Goal: Find specific page/section: Find specific page/section

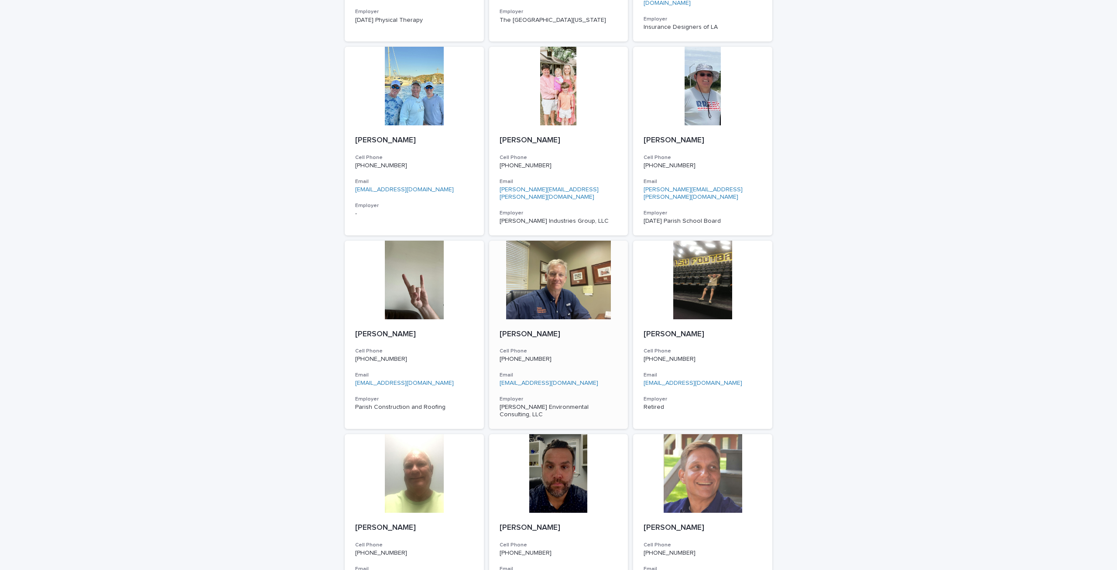
scroll to position [1075, 0]
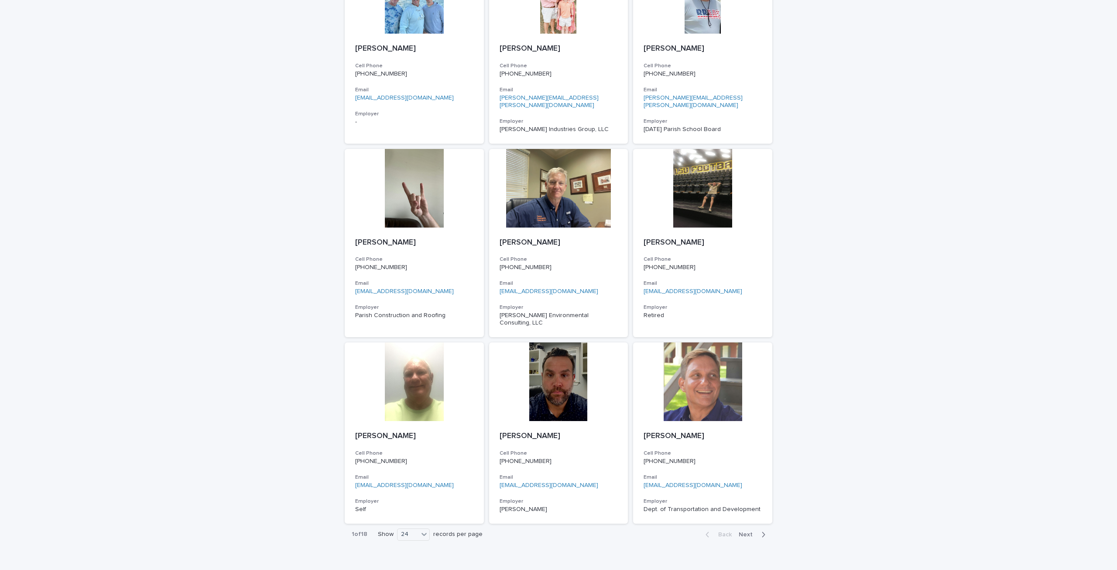
click at [744, 531] on span "Next" at bounding box center [748, 534] width 19 height 6
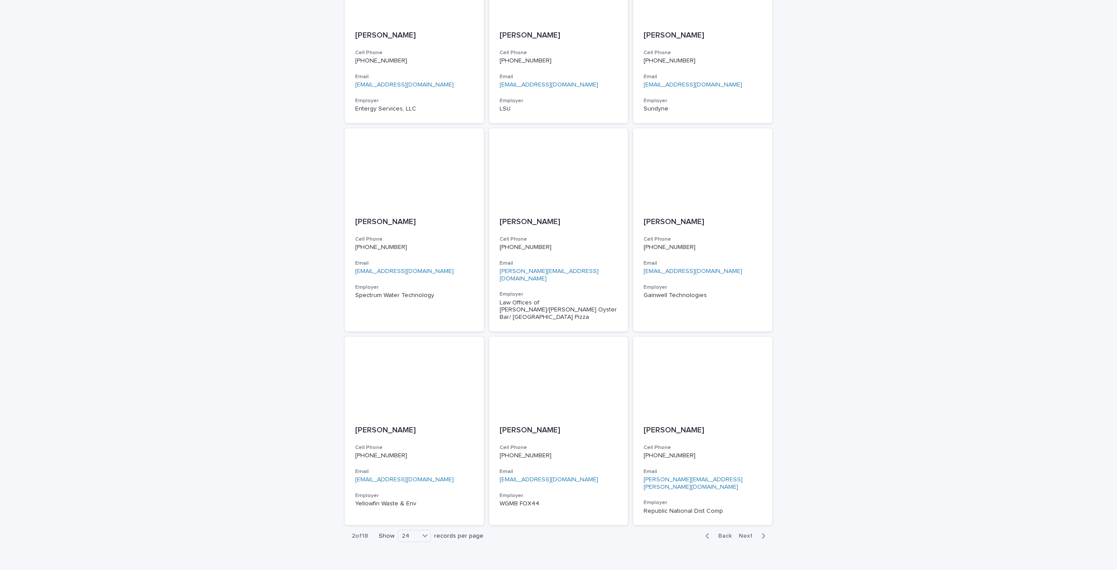
scroll to position [1082, 0]
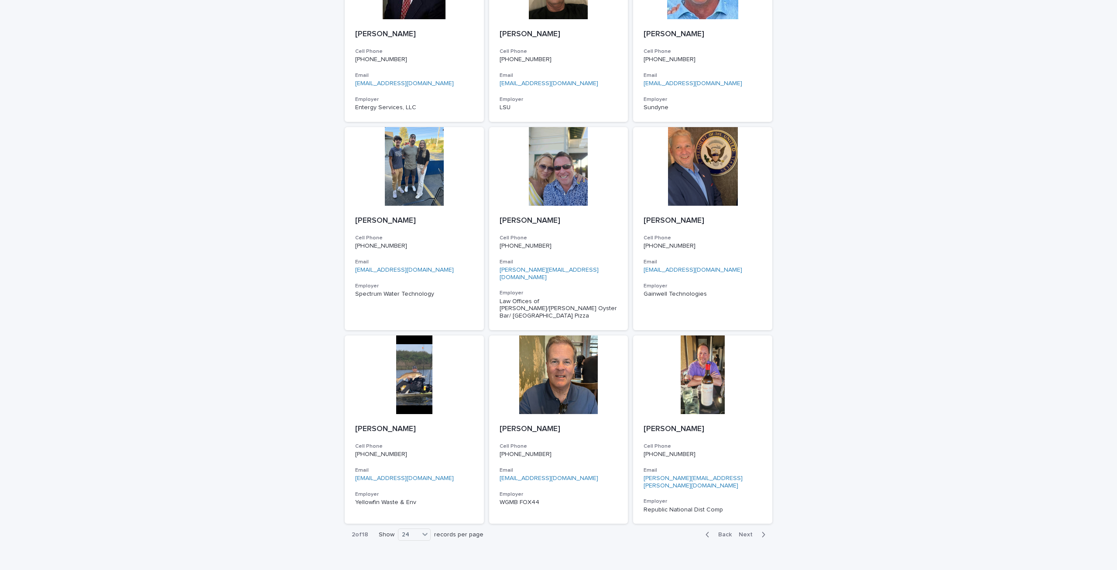
click at [745, 531] on span "Next" at bounding box center [748, 534] width 19 height 6
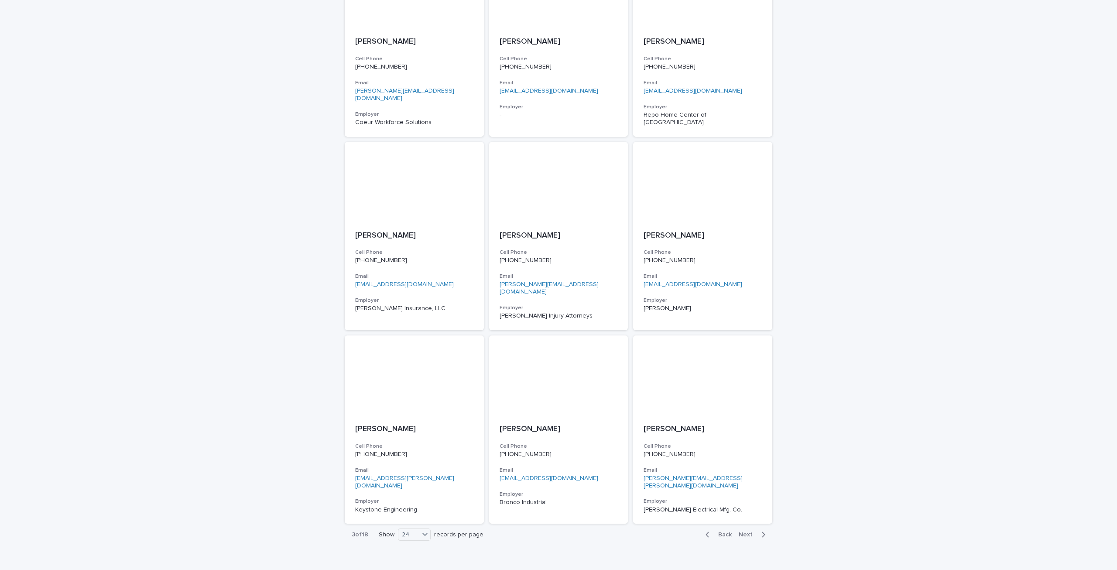
scroll to position [1075, 0]
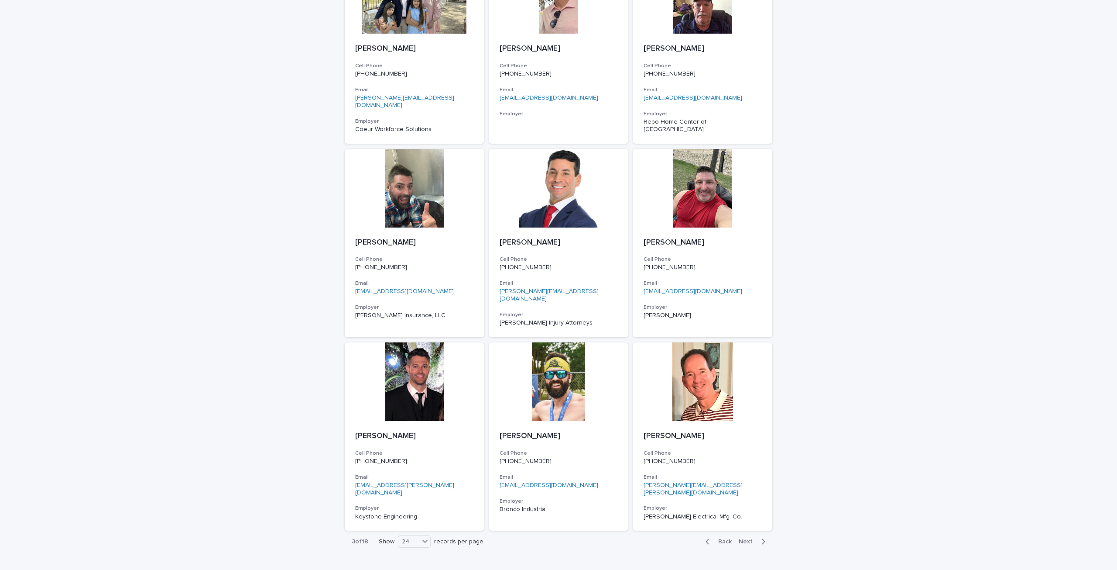
click at [745, 538] on span "Next" at bounding box center [748, 541] width 19 height 6
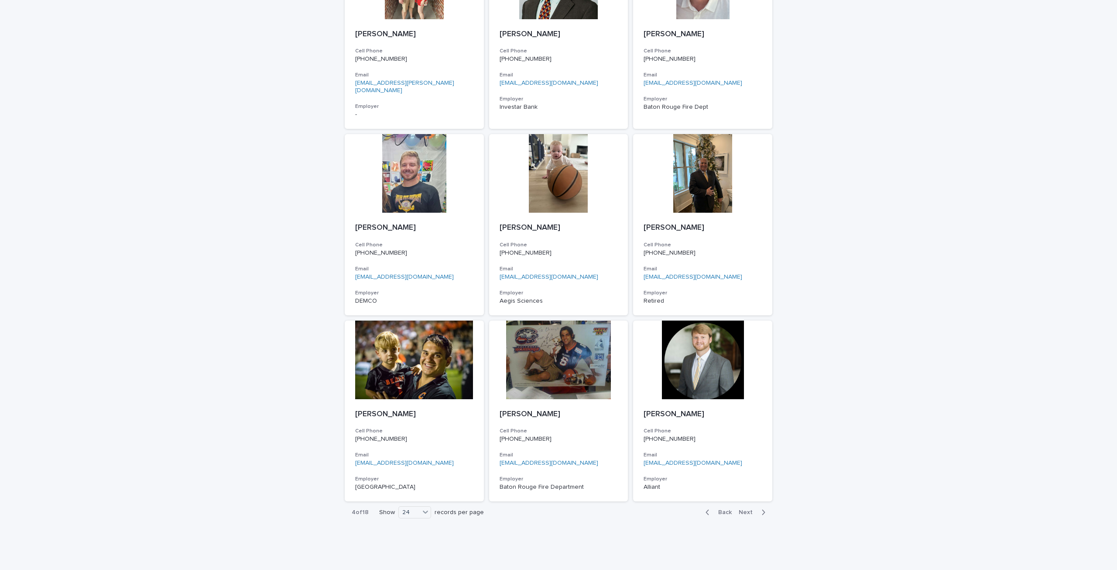
click at [745, 509] on span "Next" at bounding box center [748, 512] width 19 height 6
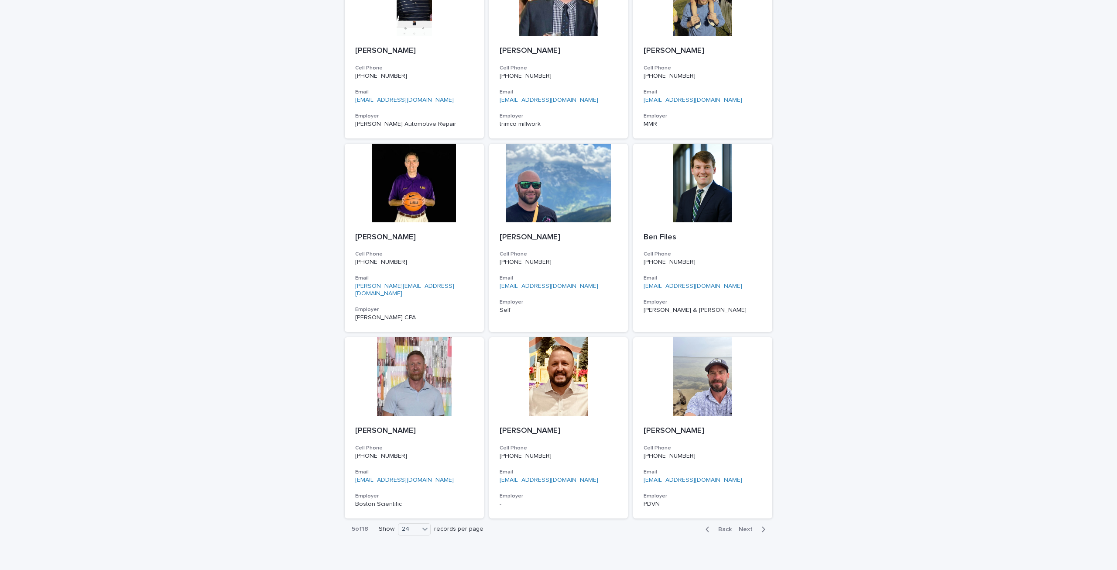
click at [745, 518] on div "Back Next" at bounding box center [736, 529] width 74 height 22
click at [747, 526] on span "Next" at bounding box center [748, 529] width 19 height 6
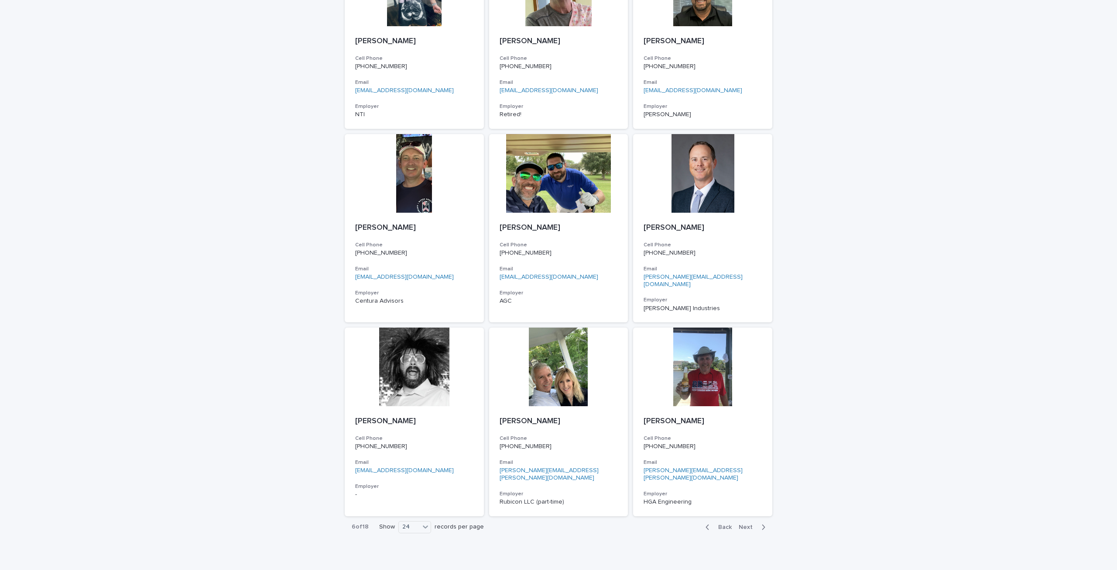
click at [742, 524] on span "Next" at bounding box center [748, 527] width 19 height 6
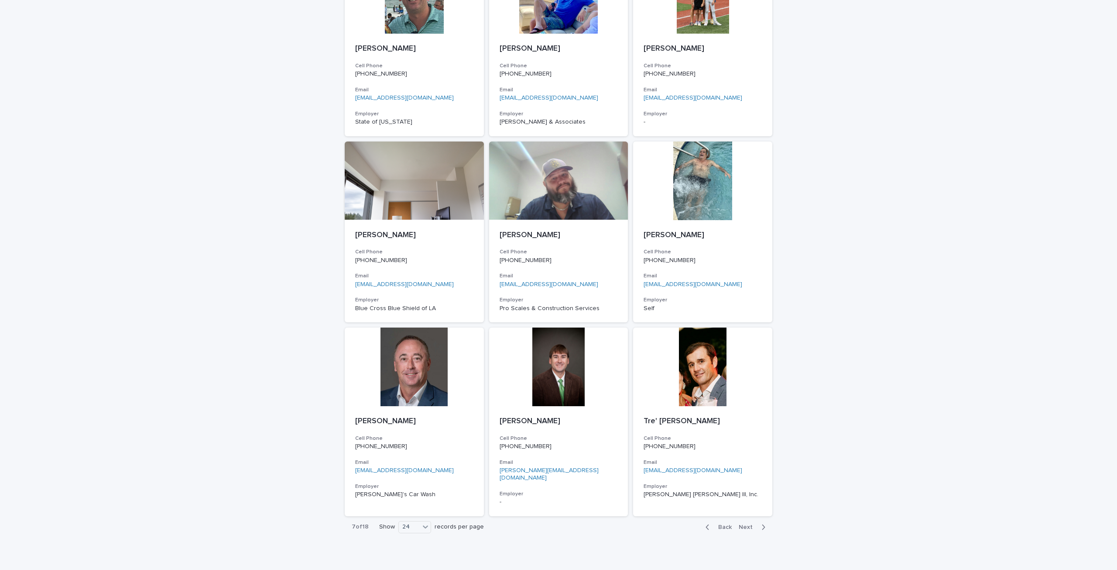
click at [742, 524] on span "Next" at bounding box center [748, 527] width 19 height 6
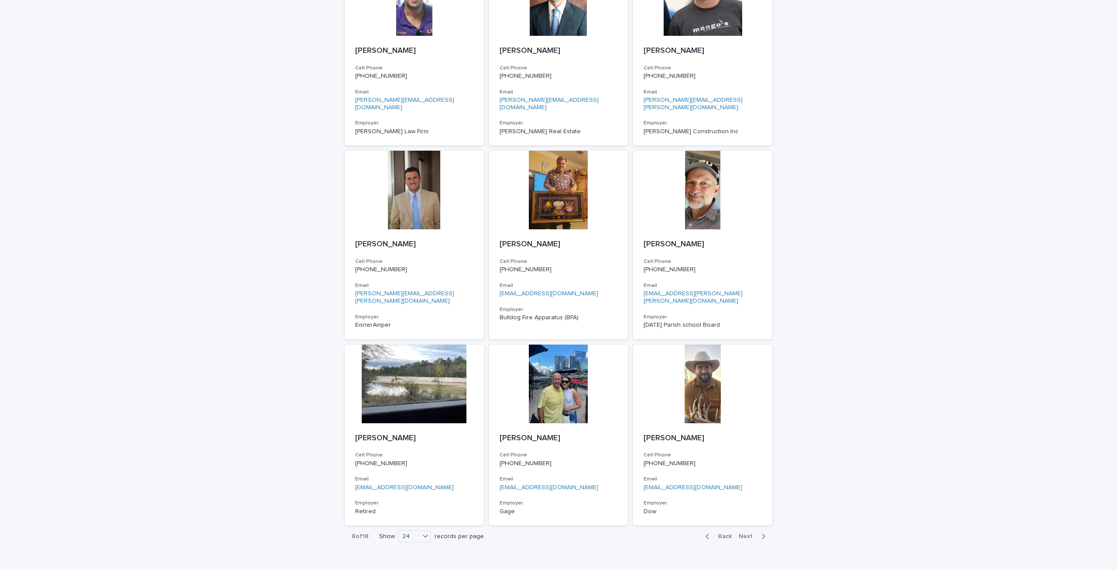
click at [742, 533] on span "Next" at bounding box center [748, 536] width 19 height 6
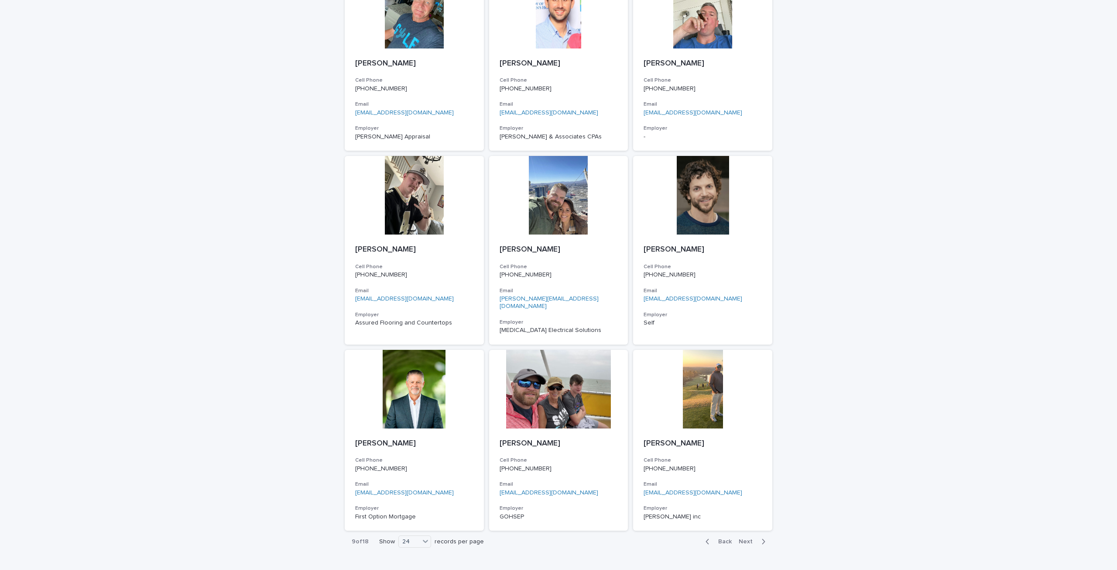
click at [742, 538] on span "Next" at bounding box center [748, 541] width 19 height 6
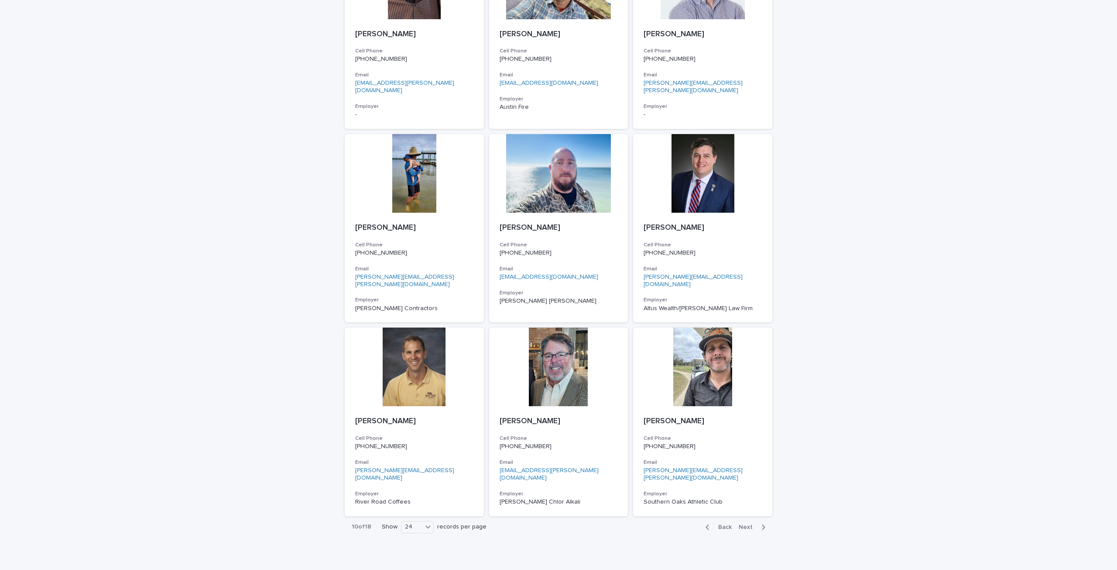
click at [742, 524] on span "Next" at bounding box center [748, 527] width 19 height 6
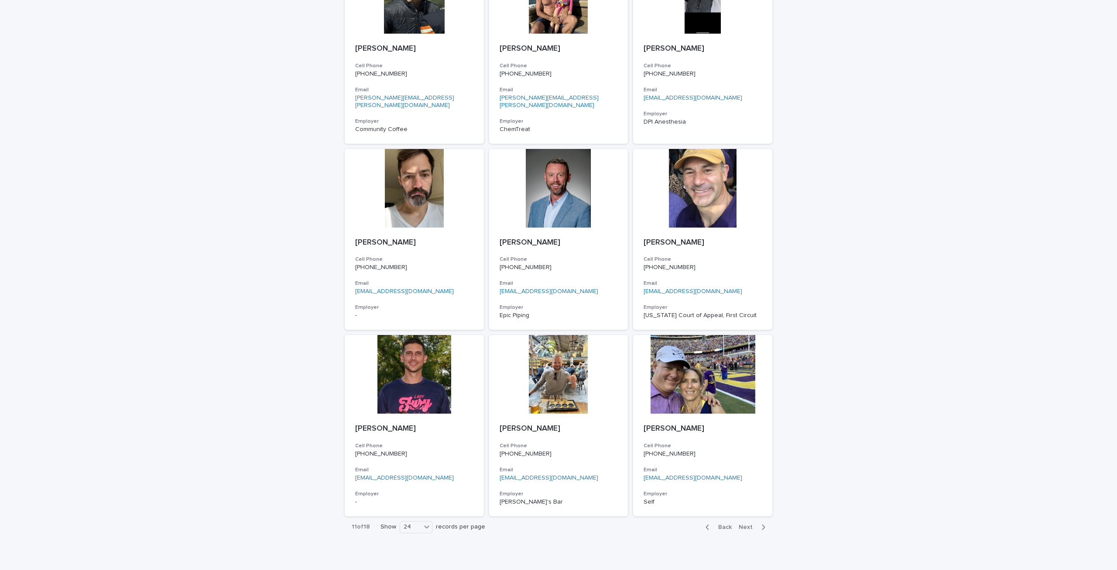
click at [742, 524] on span "Next" at bounding box center [748, 527] width 19 height 6
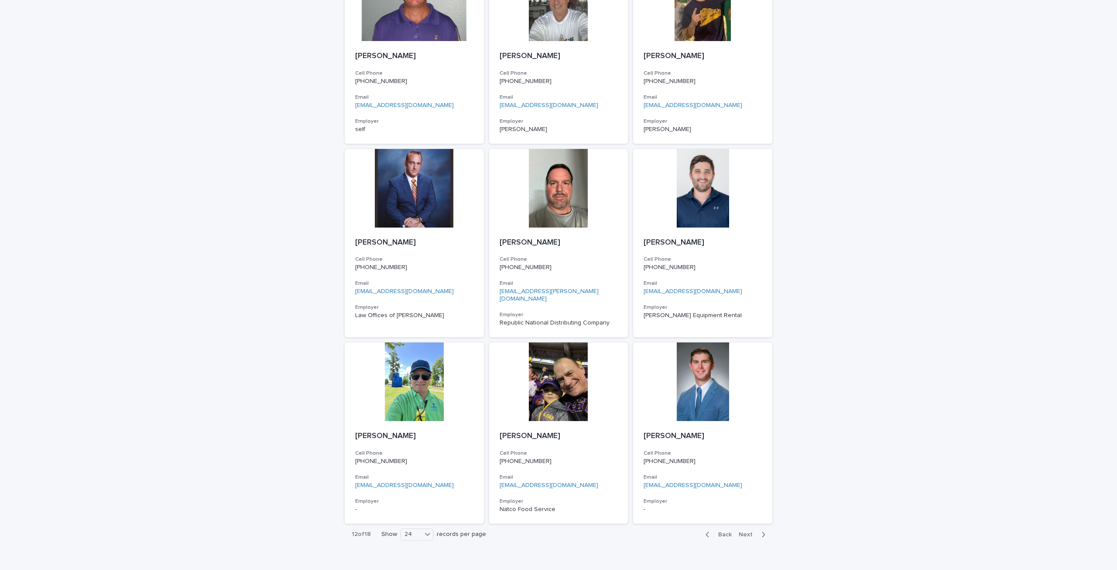
click at [742, 531] on span "Next" at bounding box center [748, 534] width 19 height 6
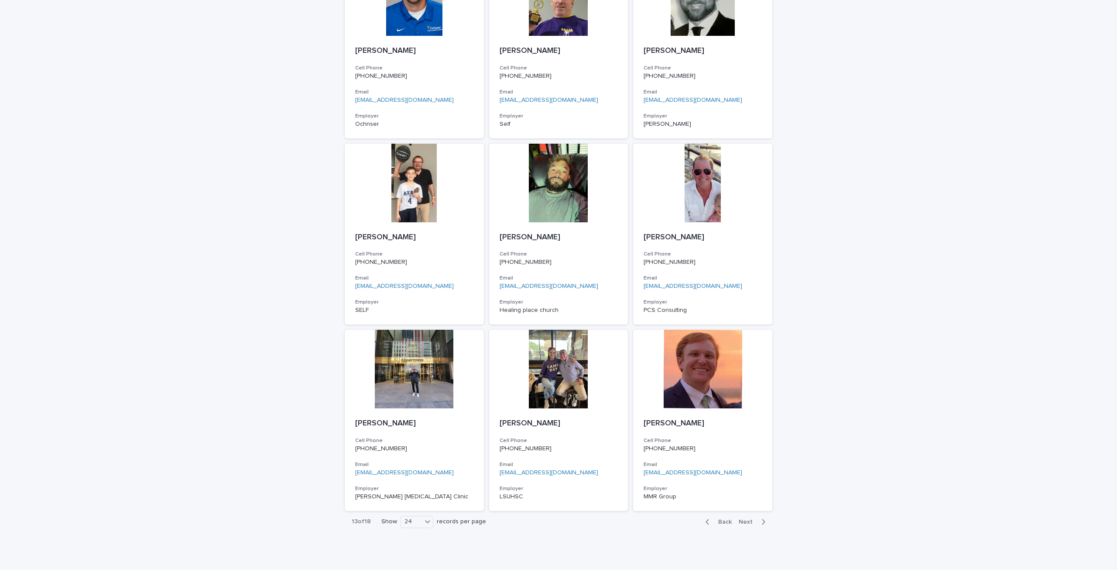
click at [745, 519] on span "Next" at bounding box center [748, 522] width 19 height 6
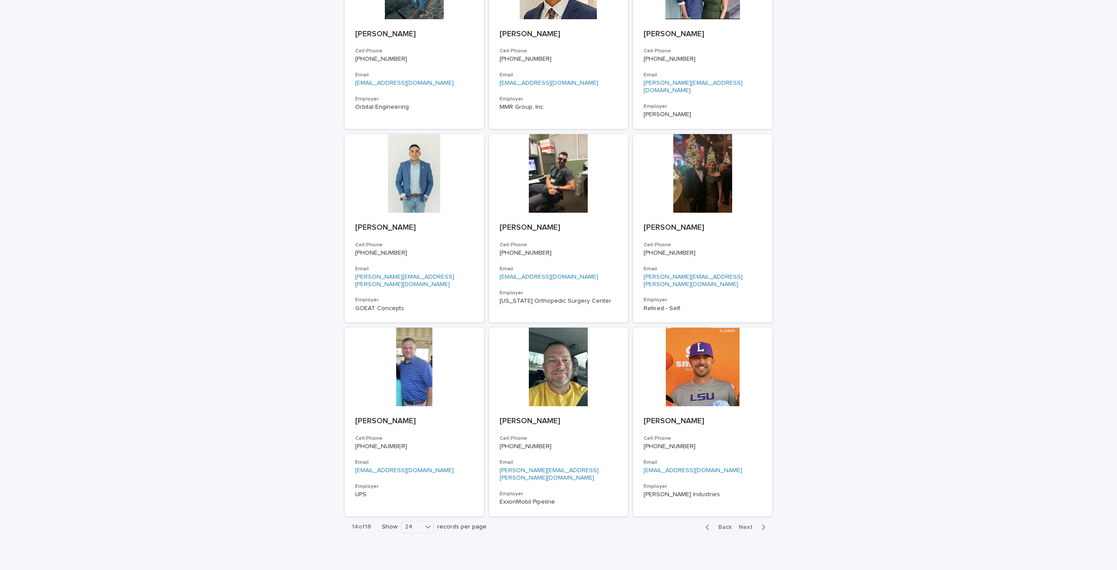
click at [745, 516] on div "Back Next" at bounding box center [736, 527] width 74 height 22
click at [743, 524] on span "Next" at bounding box center [748, 527] width 19 height 6
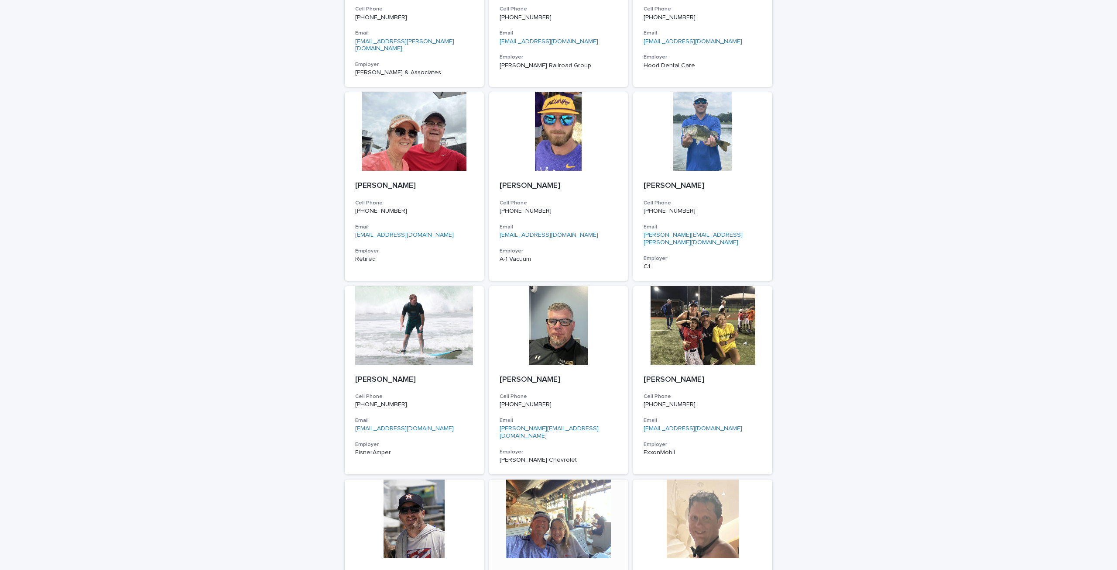
scroll to position [296, 0]
